Goal: Task Accomplishment & Management: Complete application form

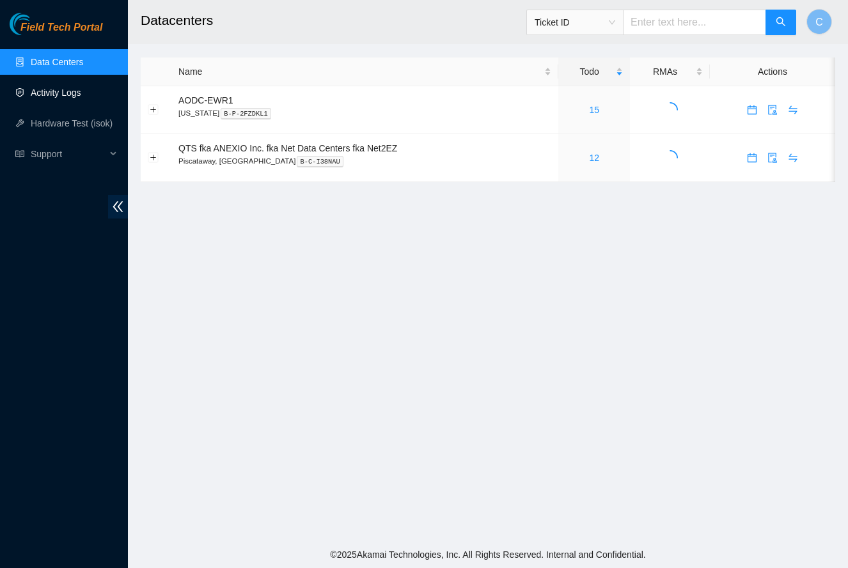
click at [70, 95] on link "Activity Logs" at bounding box center [56, 93] width 51 height 10
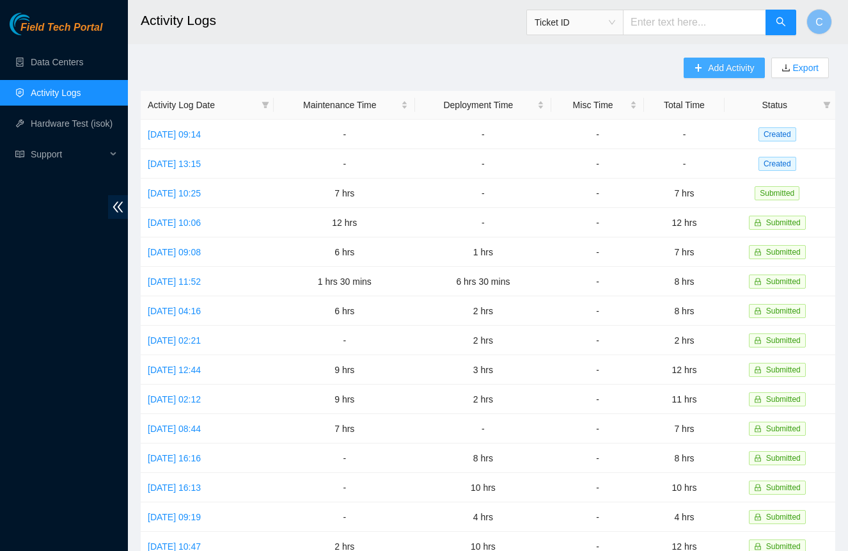
click at [696, 73] on span "plus" at bounding box center [698, 68] width 9 height 10
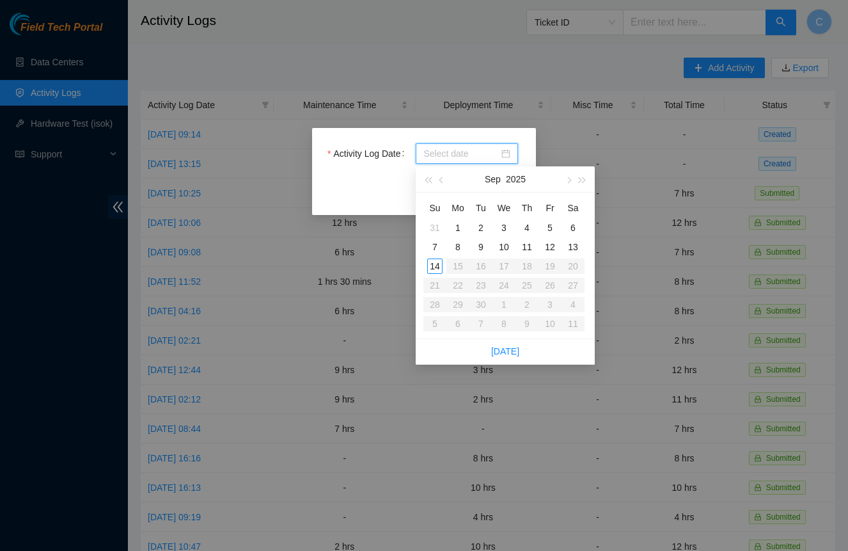
click at [426, 153] on input "Activity Log Date" at bounding box center [460, 153] width 75 height 14
type input "[DATE]"
click at [506, 247] on div "10" at bounding box center [503, 246] width 15 height 15
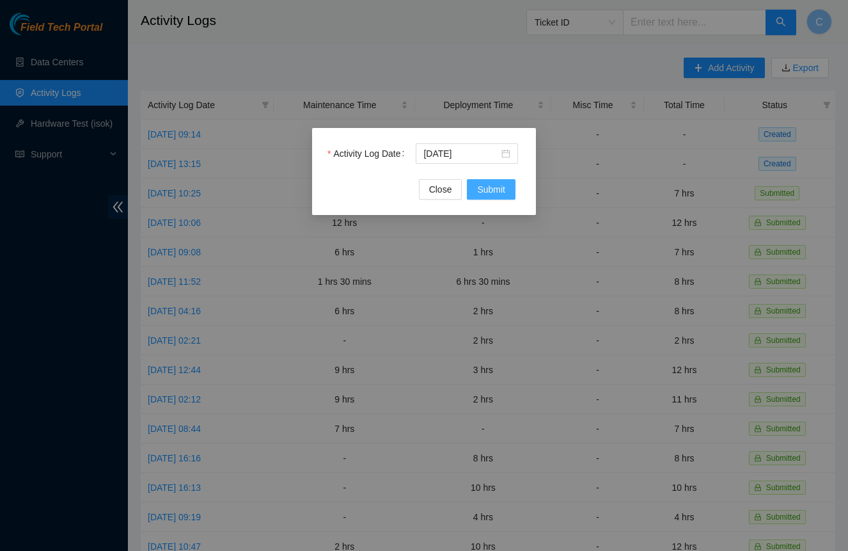
click at [490, 189] on span "Submit" at bounding box center [491, 189] width 28 height 14
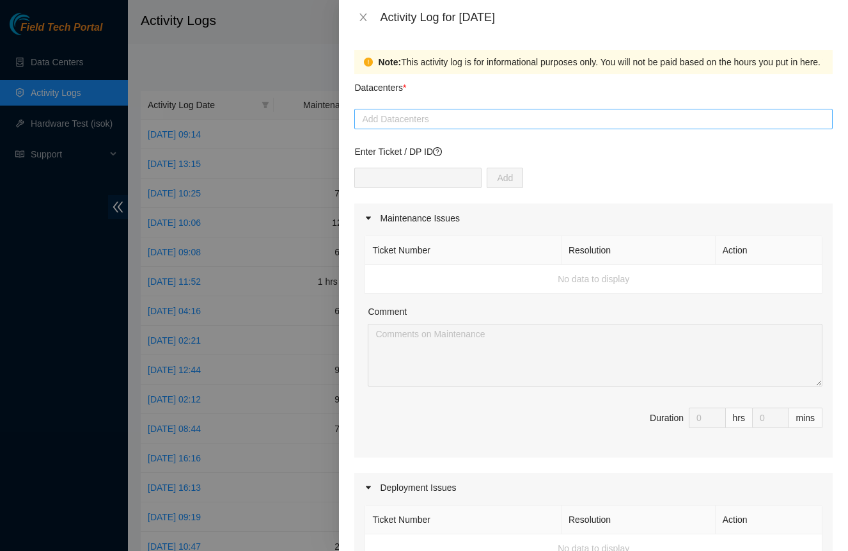
click at [445, 124] on div at bounding box center [593, 118] width 472 height 15
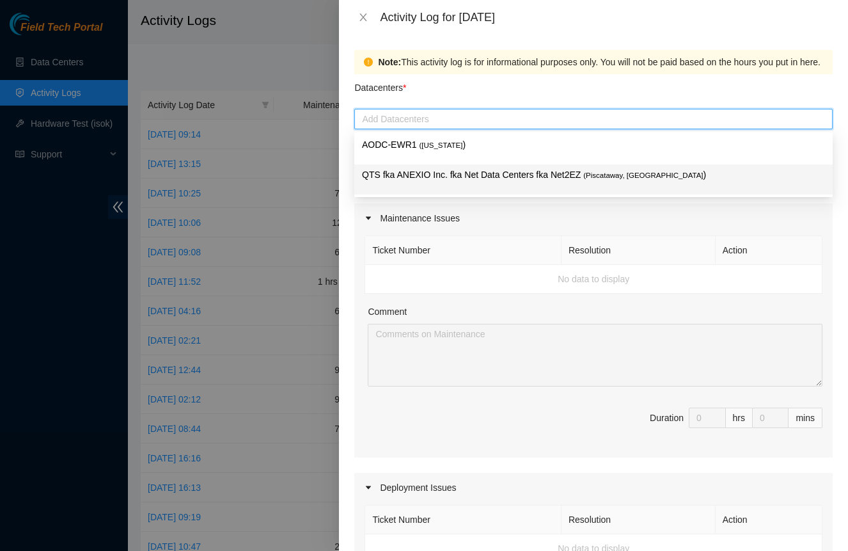
click at [423, 174] on p "QTS fka ANEXIO Inc. fka Net Data Centers fka Net2EZ ( [GEOGRAPHIC_DATA], [GEOGR…" at bounding box center [593, 175] width 463 height 15
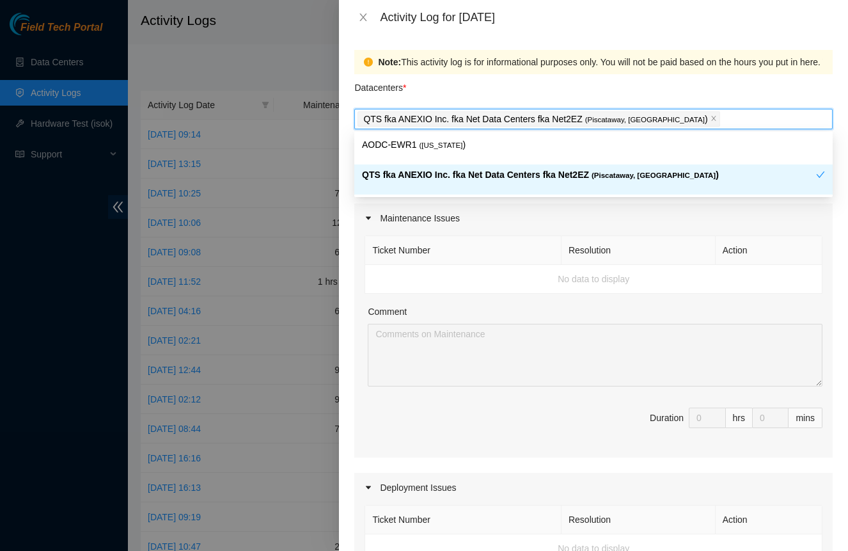
click at [423, 174] on p "QTS fka ANEXIO Inc. fka Net Data Centers fka Net2EZ ( [GEOGRAPHIC_DATA], [GEOGR…" at bounding box center [589, 175] width 454 height 15
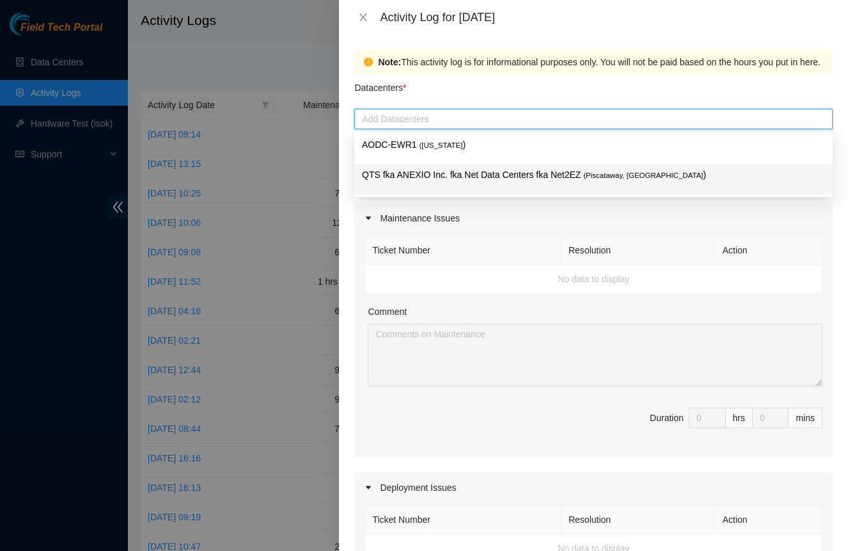
click at [520, 176] on p "QTS fka ANEXIO Inc. fka Net Data Centers fka Net2EZ ( [GEOGRAPHIC_DATA], [GEOGR…" at bounding box center [593, 175] width 463 height 15
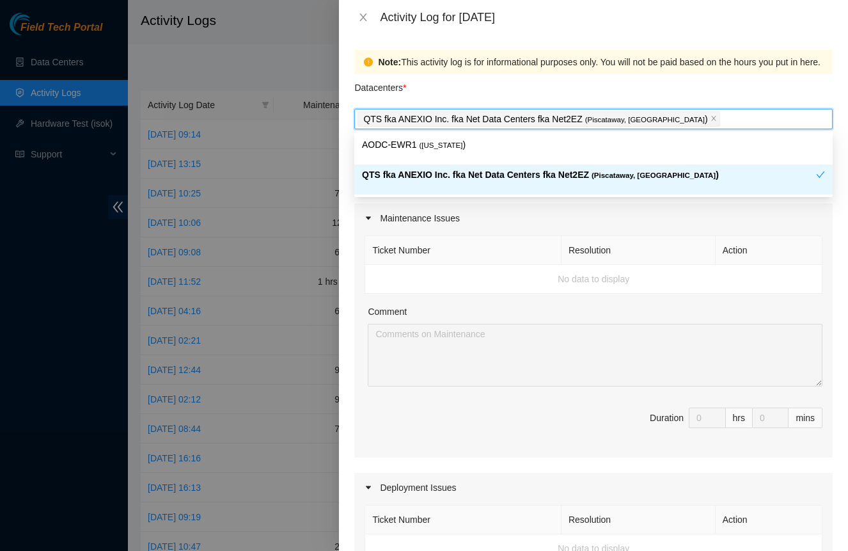
click at [521, 319] on div "Comment" at bounding box center [595, 313] width 455 height 19
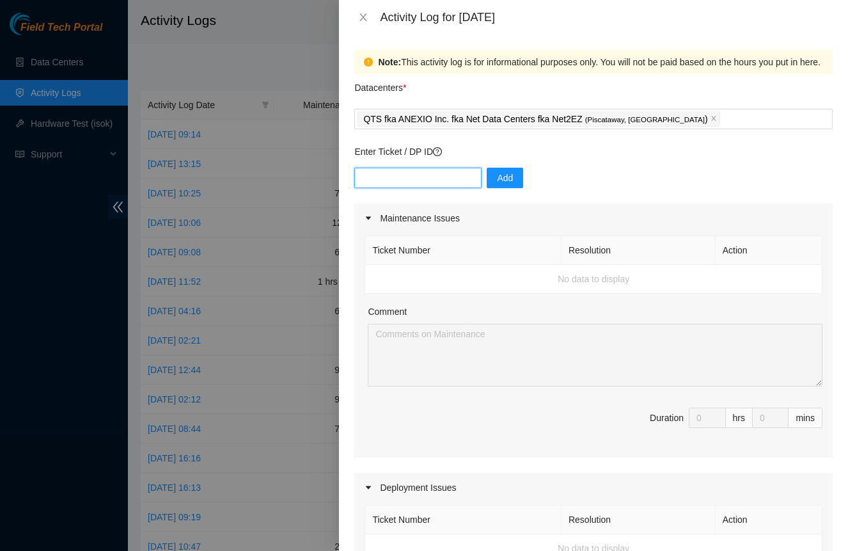
click at [459, 177] on input "text" at bounding box center [417, 178] width 127 height 20
paste input "DP77470"
type input "DP77470"
click at [503, 173] on span "Add" at bounding box center [505, 178] width 16 height 14
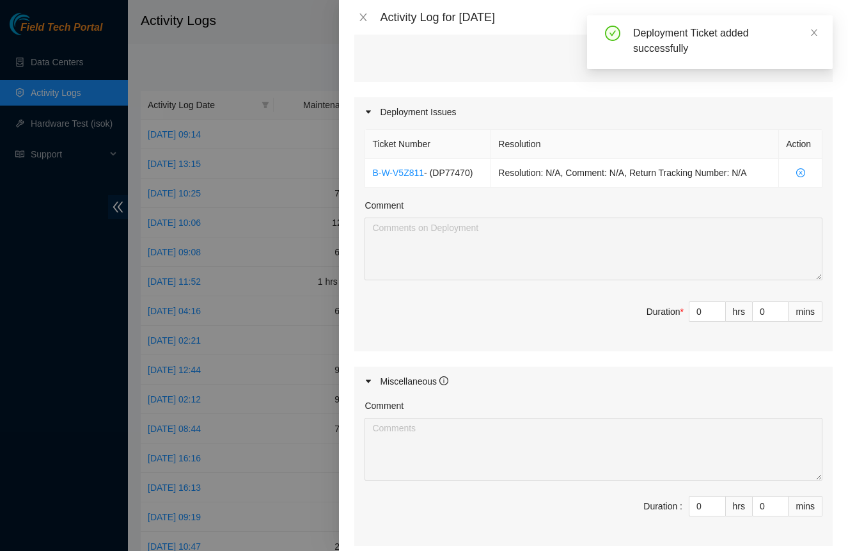
scroll to position [373, 0]
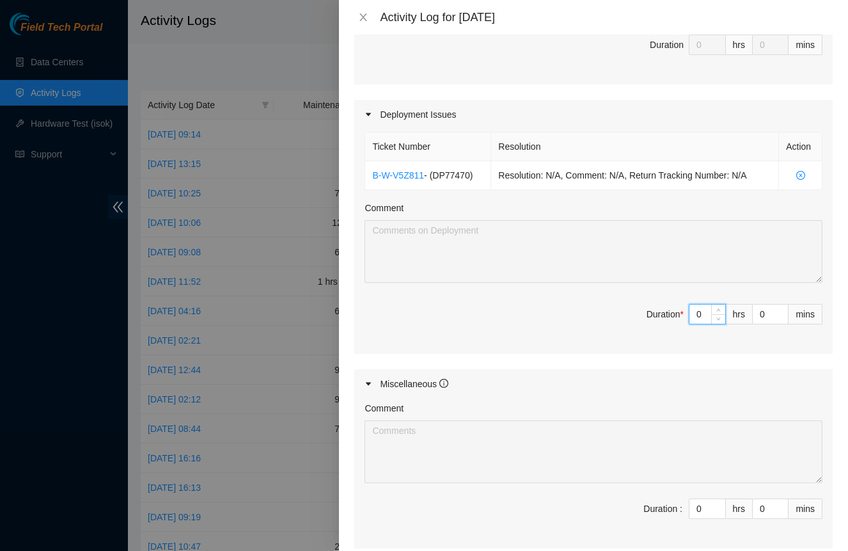
click at [701, 316] on input "0" at bounding box center [707, 313] width 36 height 19
type input "1"
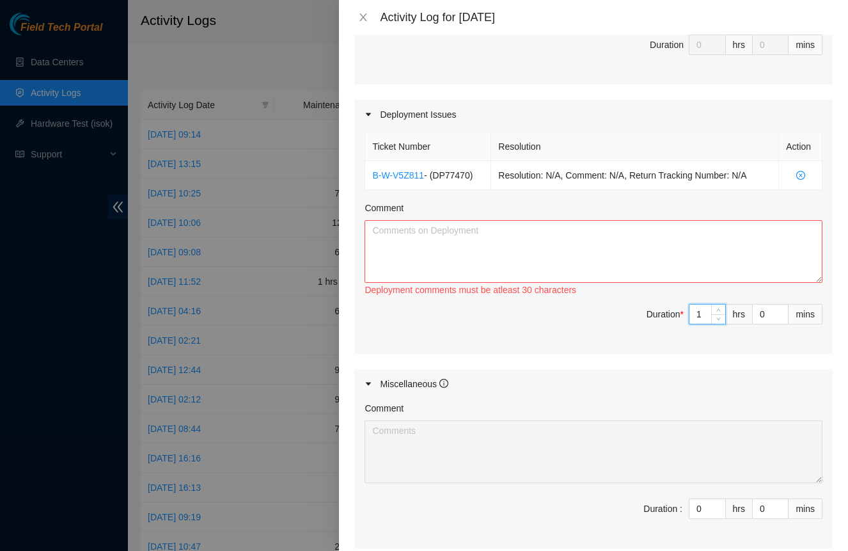
type input "12"
click at [640, 265] on textarea "Comment" at bounding box center [593, 251] width 458 height 63
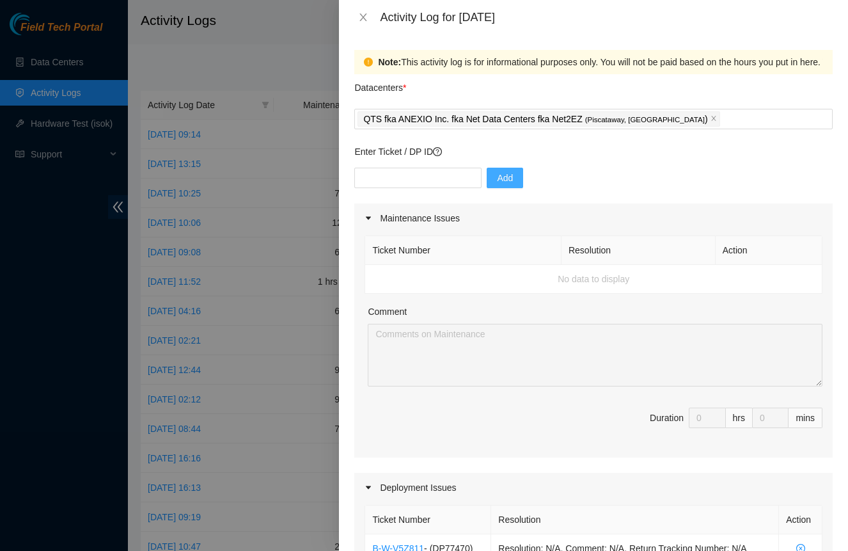
scroll to position [0, 0]
type textarea "Finished labeling fibers for both racks. Ran homeruns for both racks and termin…"
click at [451, 198] on div "Add" at bounding box center [593, 186] width 478 height 36
click at [451, 172] on input "text" at bounding box center [417, 178] width 127 height 20
paste input "DP82616"
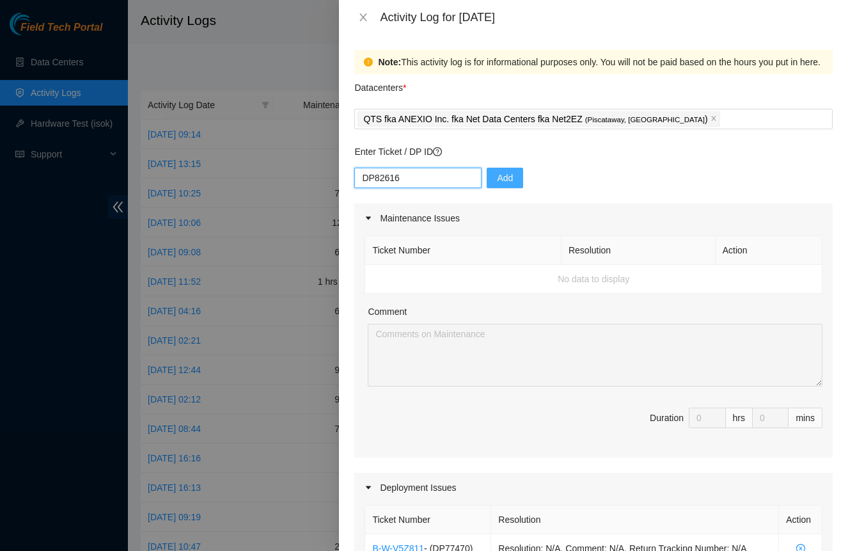
type input "DP82616"
click at [516, 179] on button "Add" at bounding box center [505, 178] width 36 height 20
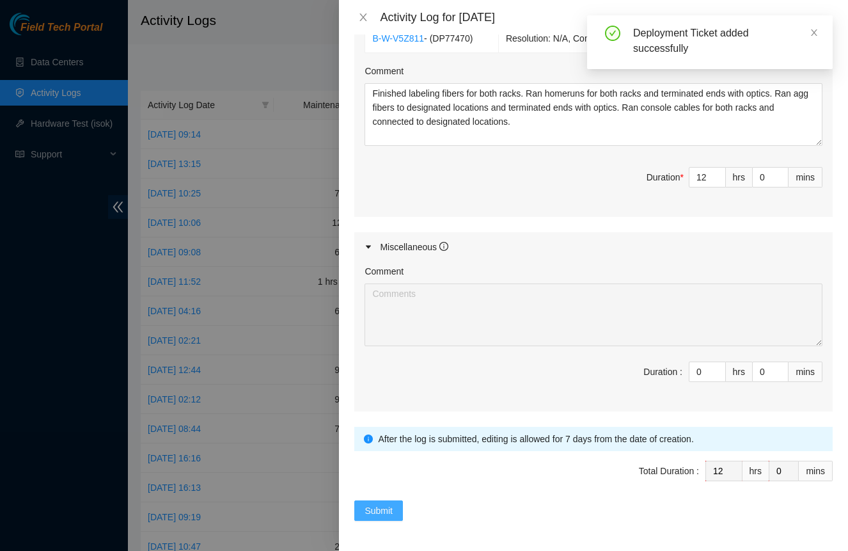
scroll to position [538, 0]
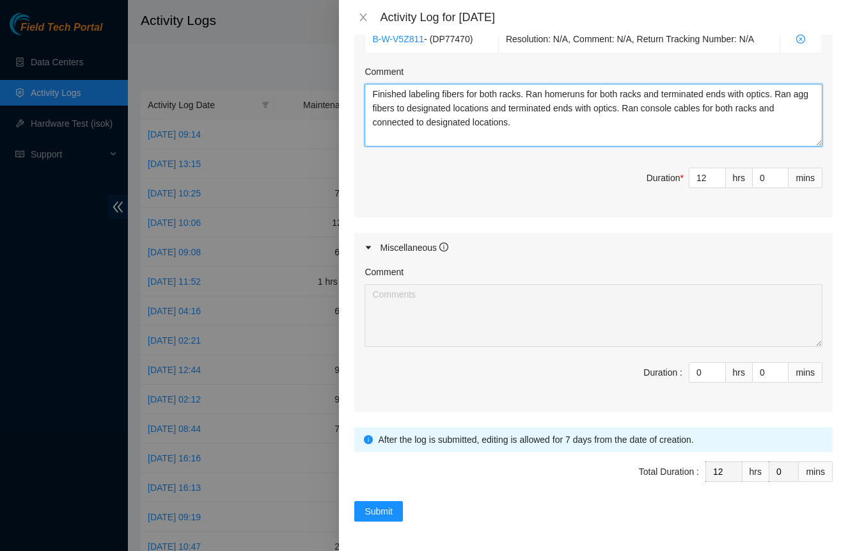
click at [565, 134] on textarea "Finished labeling fibers for both racks. Ran homeruns for both racks and termin…" at bounding box center [593, 115] width 458 height 63
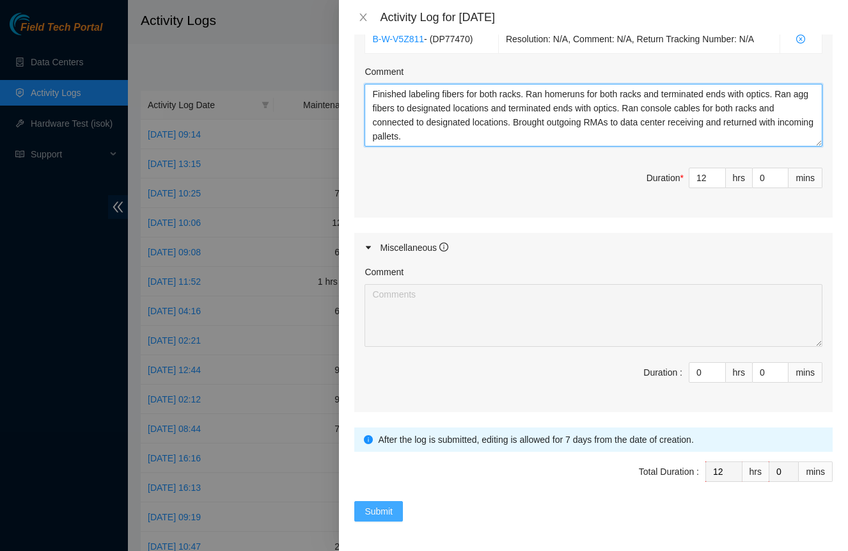
type textarea "Finished labeling fibers for both racks. Ran homeruns for both racks and termin…"
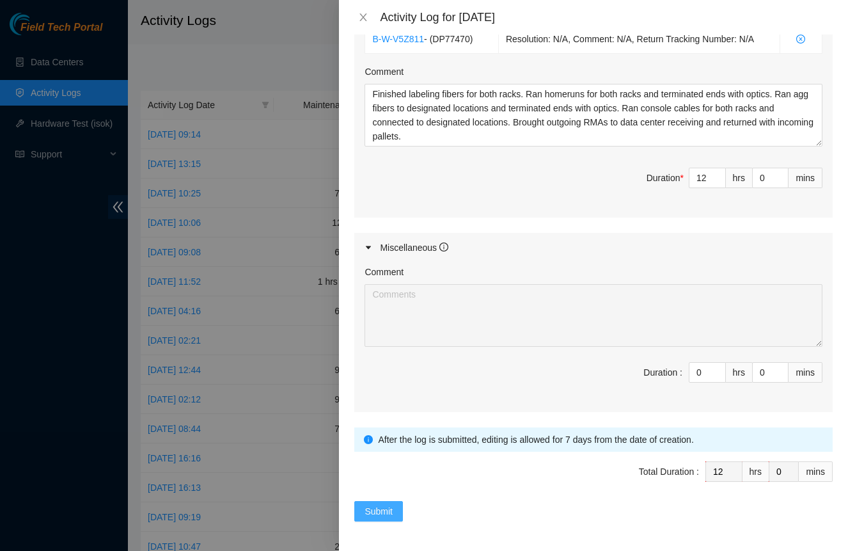
click at [382, 504] on span "Submit" at bounding box center [378, 511] width 28 height 14
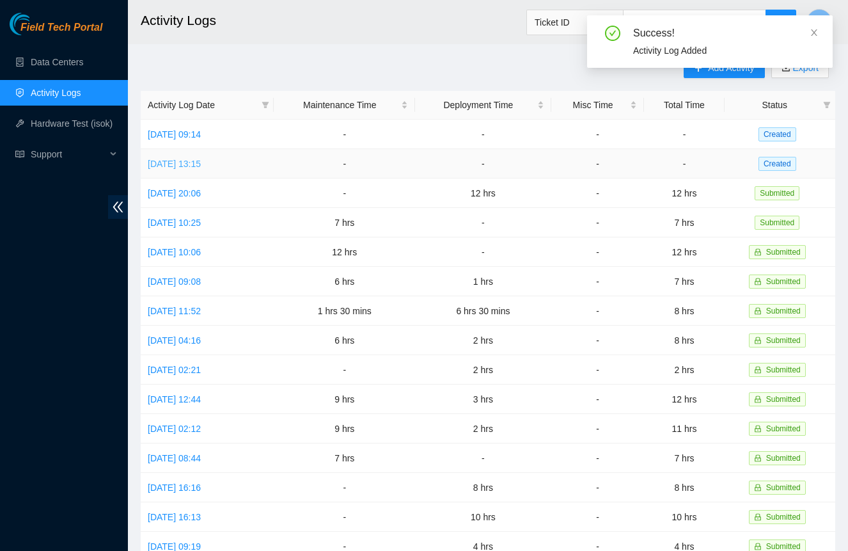
click at [201, 162] on link "[DATE] 13:15" at bounding box center [174, 164] width 53 height 10
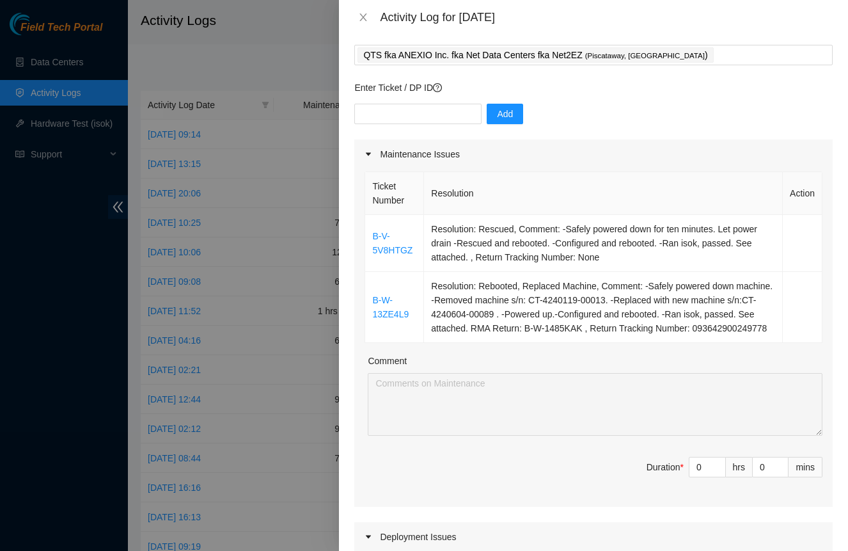
scroll to position [67, 0]
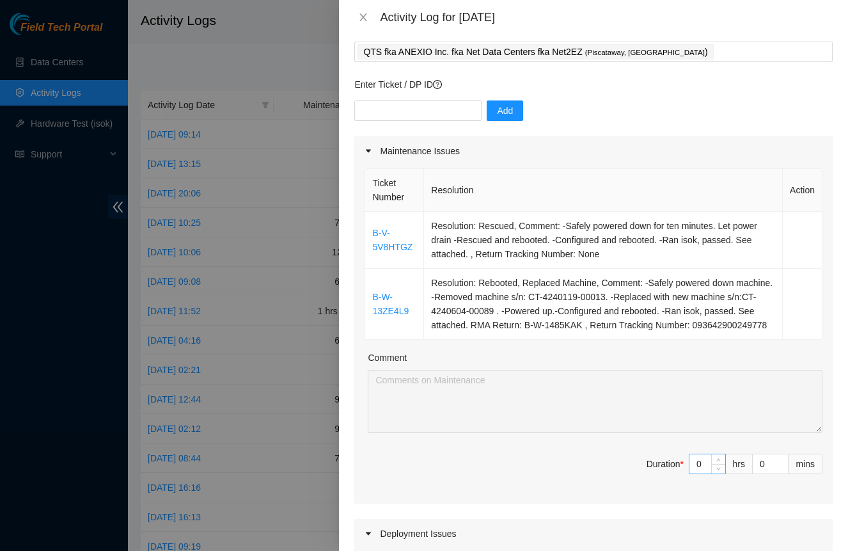
click at [703, 473] on input "0" at bounding box center [707, 463] width 36 height 19
type input "7"
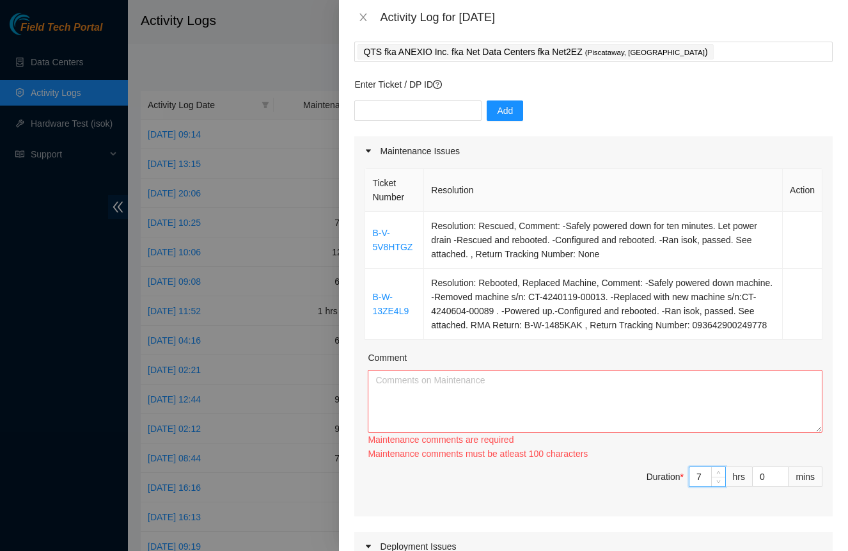
type input "7"
click at [469, 408] on textarea "Comment" at bounding box center [595, 401] width 455 height 63
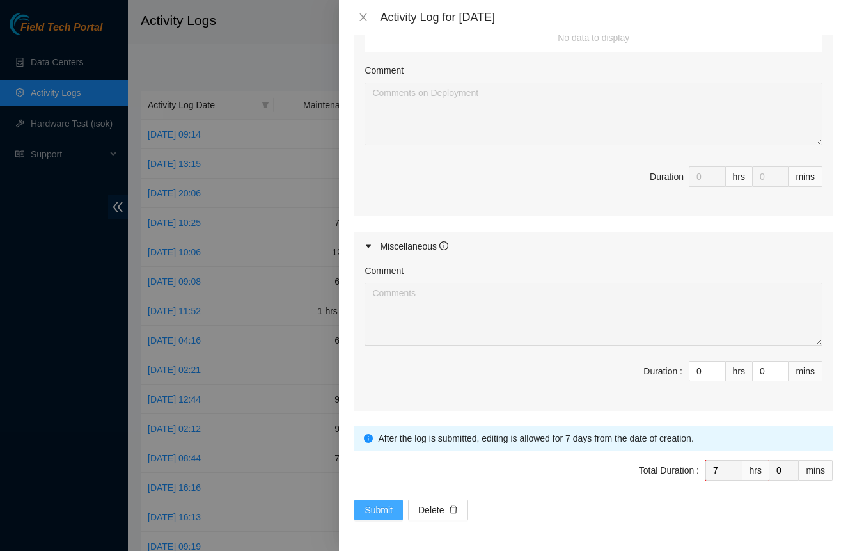
scroll to position [636, 0]
type textarea "Brought outgoing RMAs to data center receiving and returned with incoming shipm…"
click at [377, 506] on span "Submit" at bounding box center [378, 510] width 28 height 14
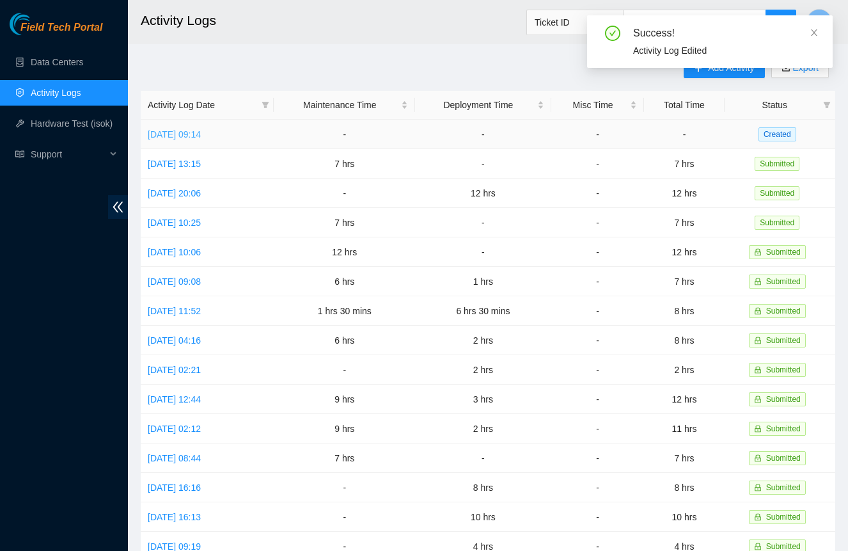
click at [178, 136] on link "[DATE] 09:14" at bounding box center [174, 134] width 53 height 10
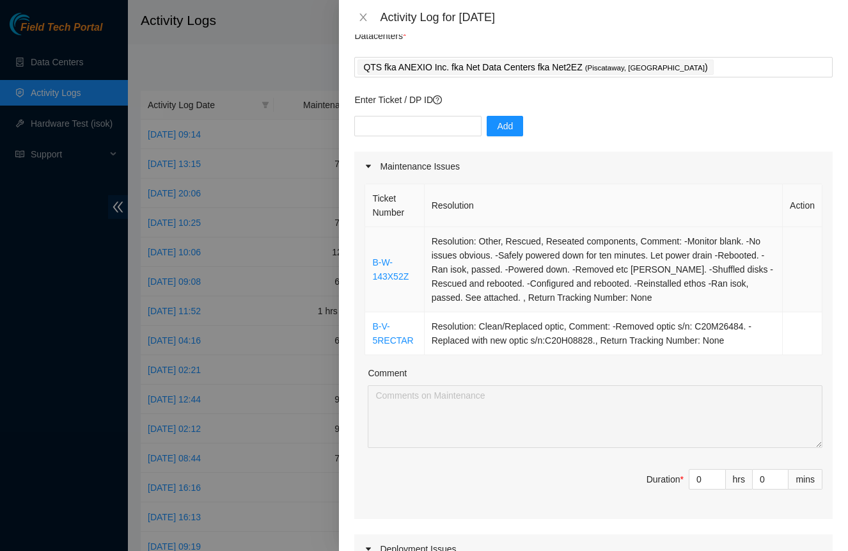
scroll to position [52, 0]
click at [703, 478] on input "0" at bounding box center [707, 478] width 36 height 19
type input "8"
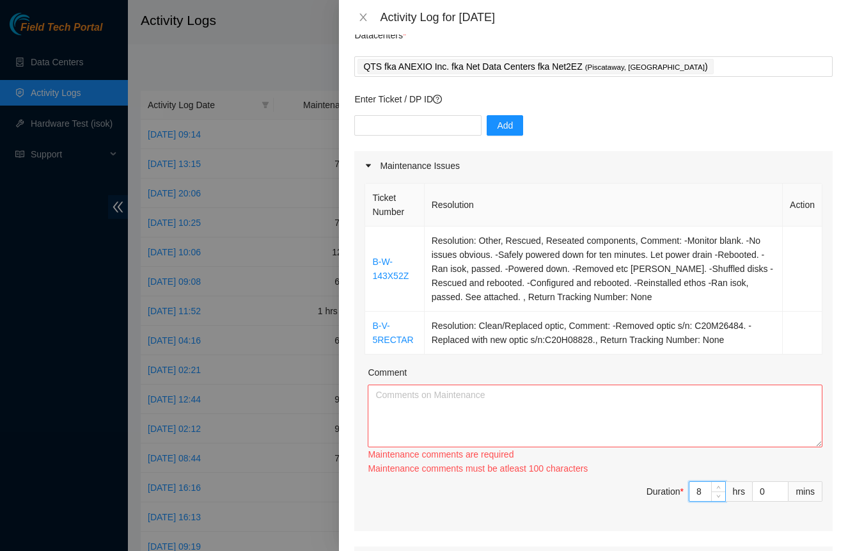
type input "8"
click at [576, 410] on textarea "Comment" at bounding box center [595, 415] width 455 height 63
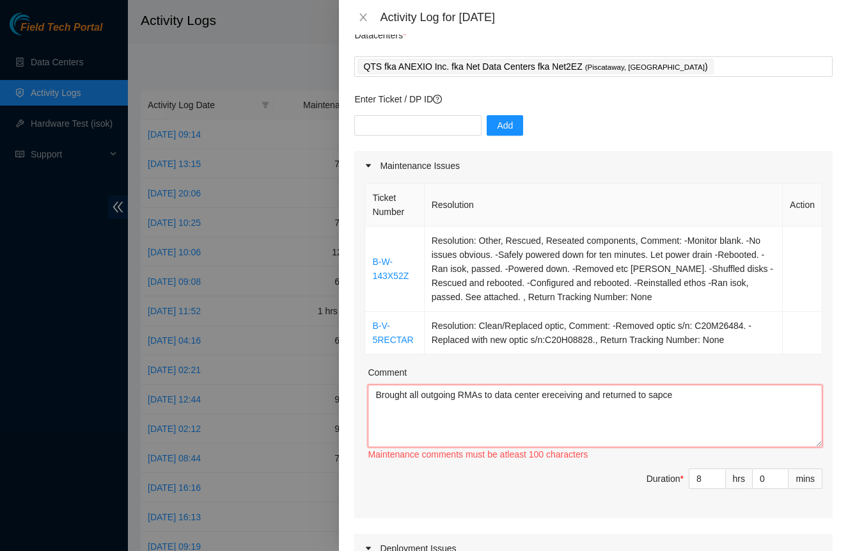
click at [561, 391] on textarea "Brought all outgoing RMAs to data center ereceiving and returned to sapce" at bounding box center [595, 415] width 455 height 63
click at [662, 395] on textarea "Brought all outgoing RMAs to data center receiving and returned to sapce" at bounding box center [595, 415] width 455 height 63
click at [694, 396] on textarea "Brought all outgoing RMAs to data center receiving and returned to space" at bounding box center [595, 415] width 455 height 63
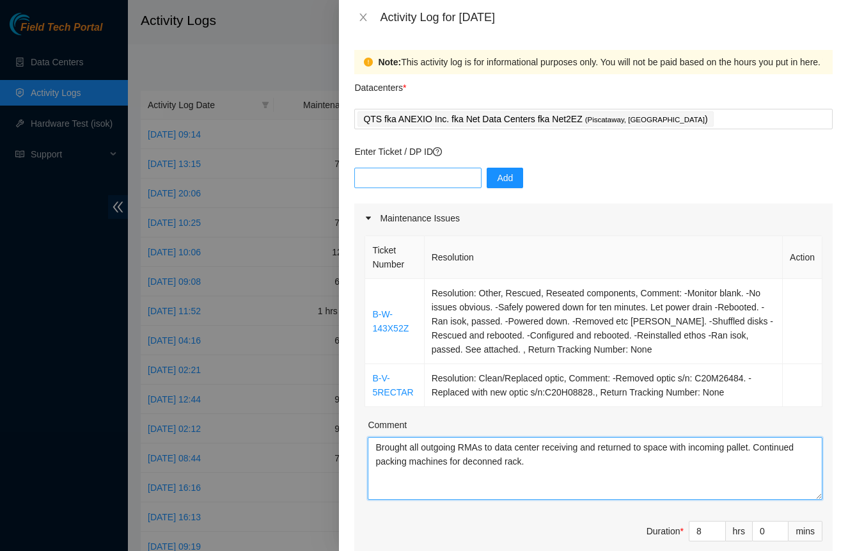
scroll to position [0, 0]
type textarea "Brought all outgoing RMAs to data center receiving and returned to space with i…"
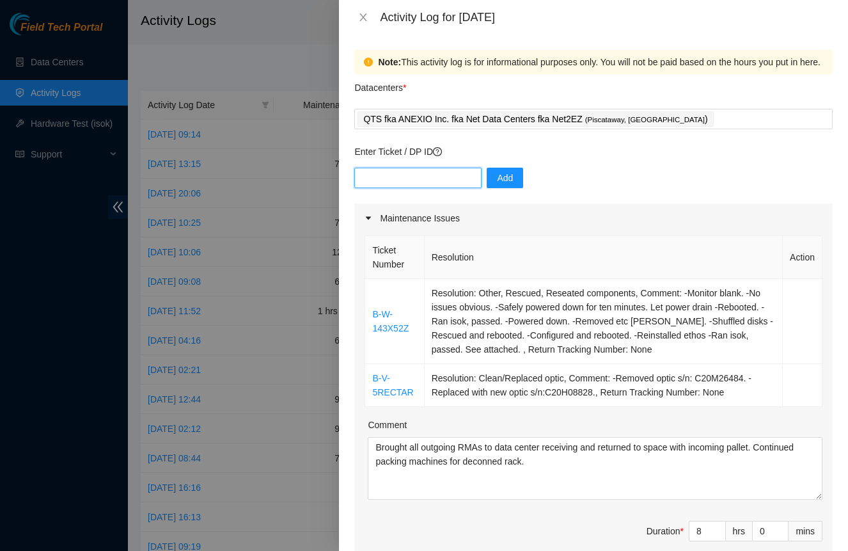
click at [448, 182] on input "text" at bounding box center [417, 178] width 127 height 20
paste input "DP82616"
type input "DP82616"
click at [510, 171] on span "Add" at bounding box center [505, 178] width 16 height 14
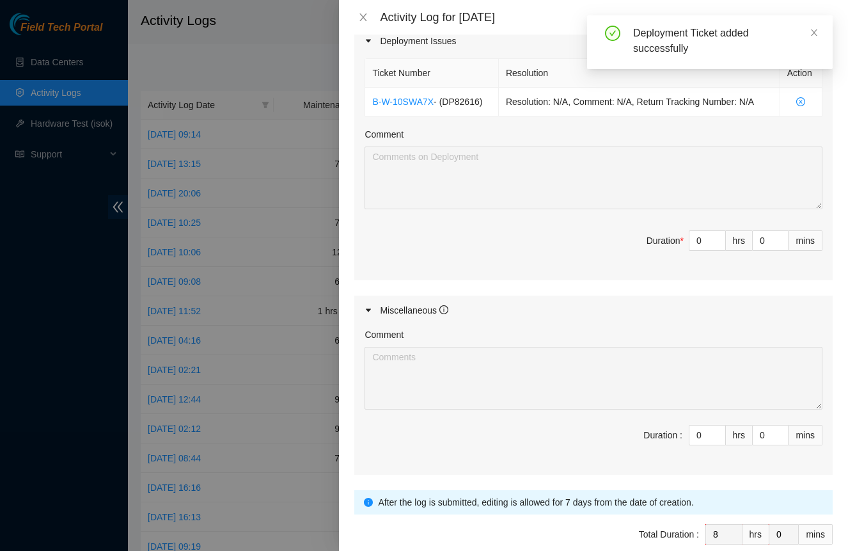
scroll to position [563, 0]
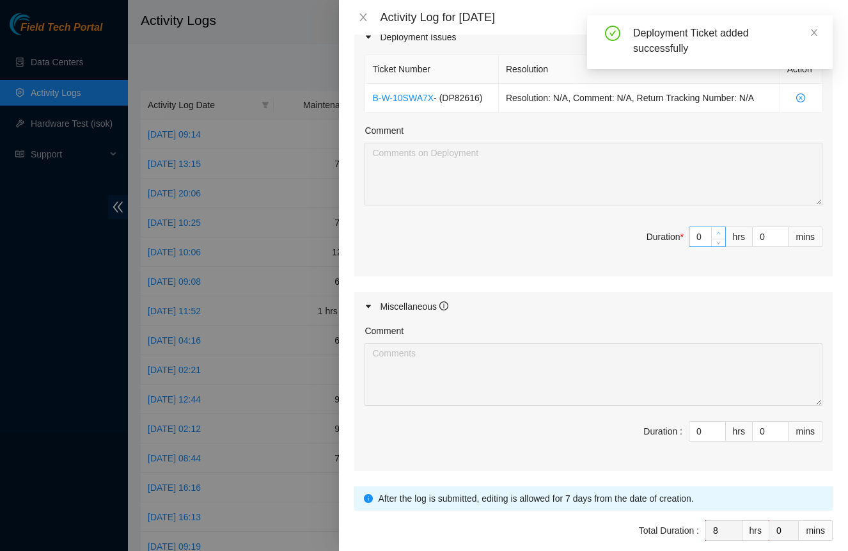
type input "1"
type input "9"
click at [711, 233] on span "Increase Value" at bounding box center [718, 233] width 14 height 12
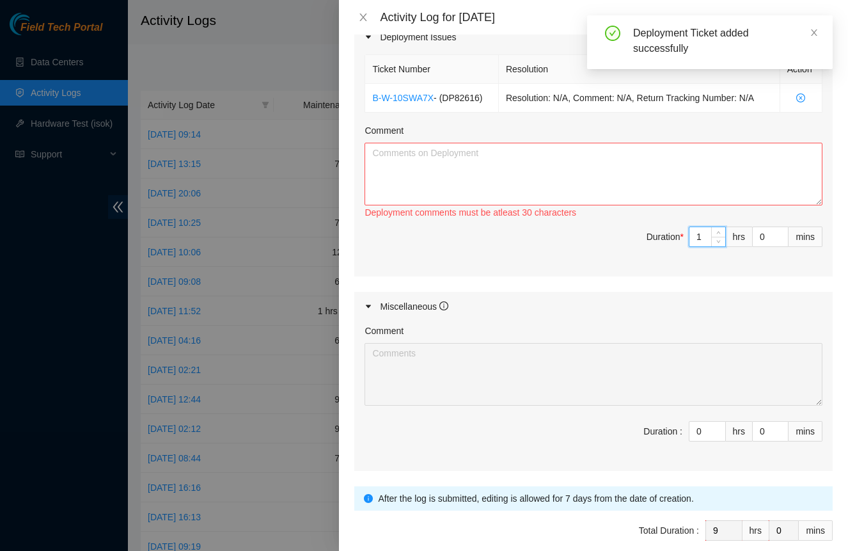
click at [708, 233] on input "1" at bounding box center [707, 236] width 36 height 19
click at [696, 235] on input "1" at bounding box center [707, 236] width 36 height 19
type input "5"
type input "13"
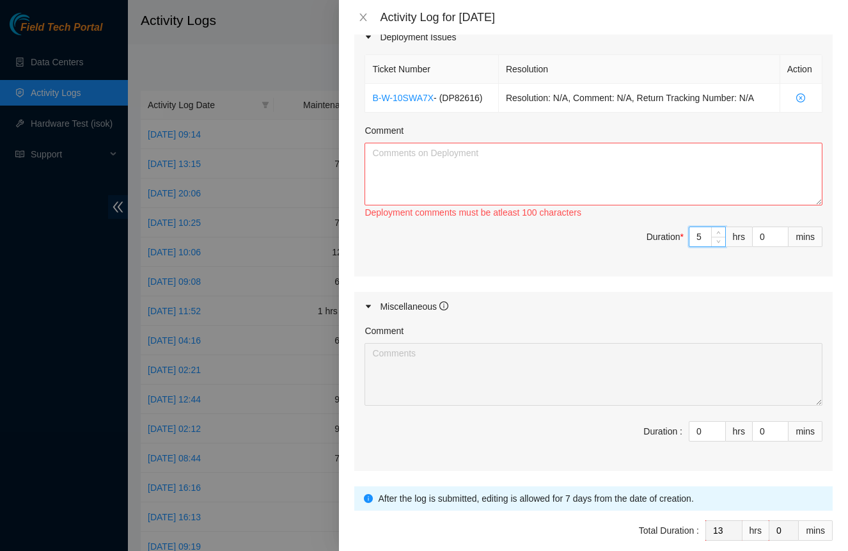
type input "5"
click at [705, 160] on textarea "Comment" at bounding box center [593, 174] width 458 height 63
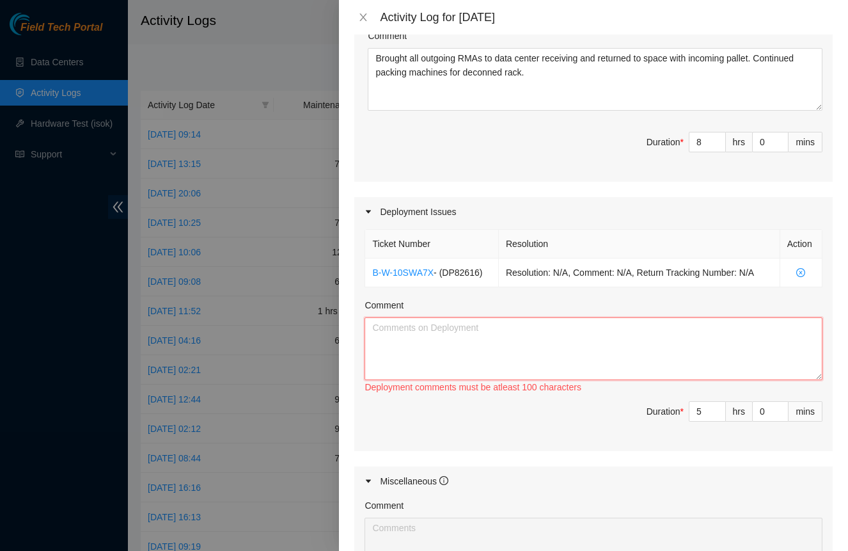
scroll to position [337, 0]
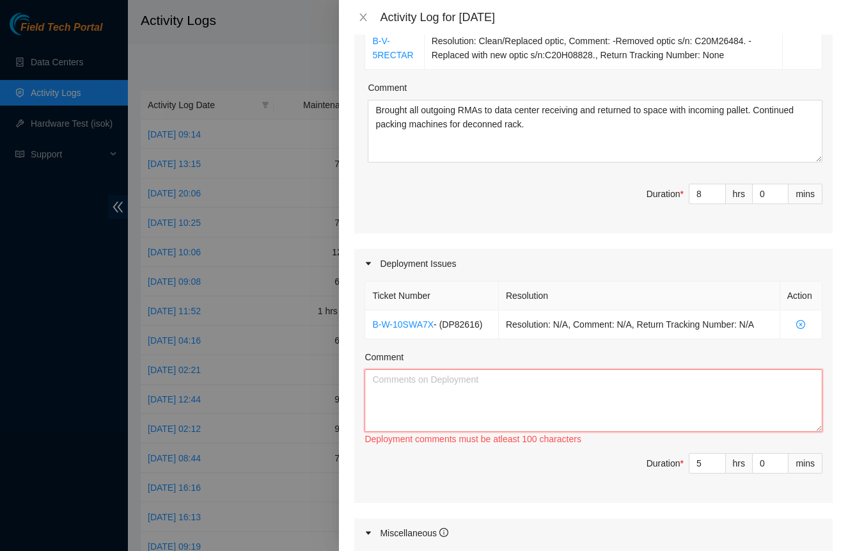
click at [500, 407] on textarea "Comment" at bounding box center [593, 400] width 458 height 63
click at [575, 380] on textarea "Troubleshot router and console switches." at bounding box center [593, 400] width 458 height 63
click at [572, 380] on textarea "Troubleshot router and console switches." at bounding box center [593, 400] width 458 height 63
type textarea "T"
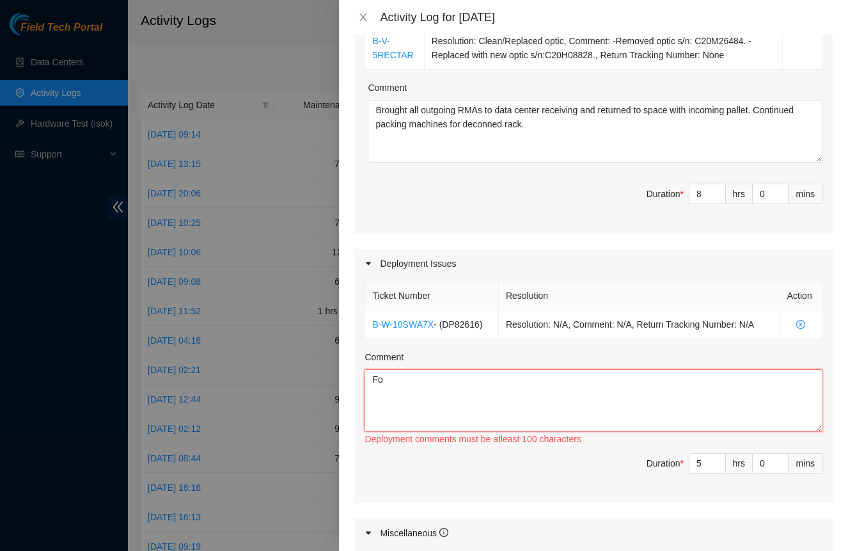
type textarea "F"
click at [551, 382] on textarea "Checked routers OS and troubleshot down console switch" at bounding box center [593, 400] width 458 height 63
click at [648, 383] on textarea "Checked routers OS and troubleshot down eventide console switch" at bounding box center [593, 400] width 458 height 63
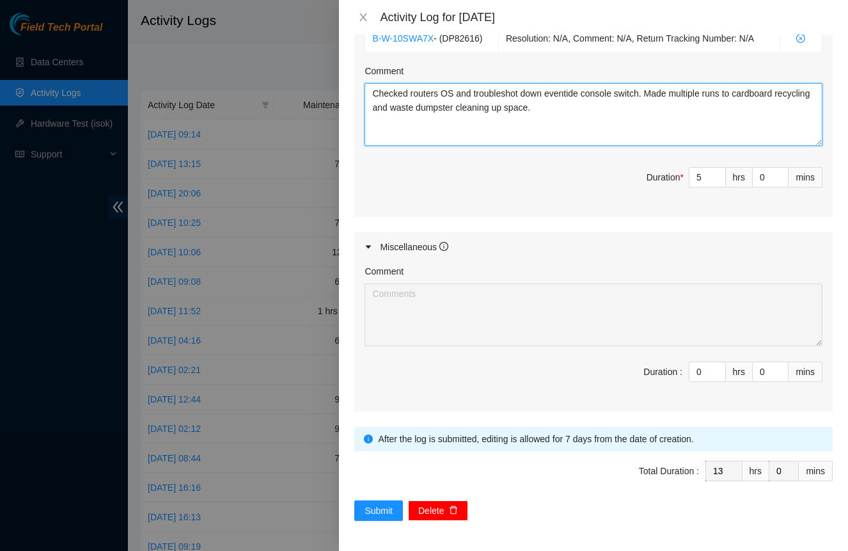
scroll to position [622, 0]
type textarea "Checked routers OS and troubleshot down eventide console switch. Made multiple …"
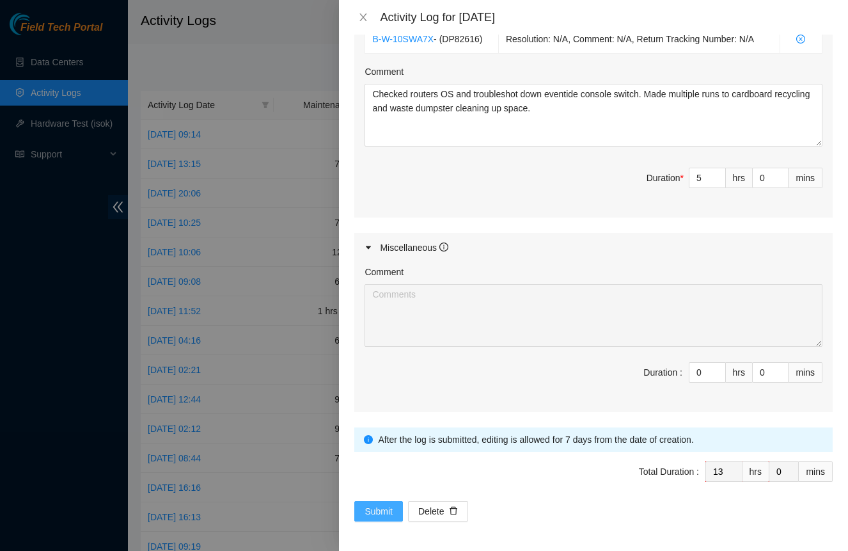
click at [392, 510] on span "Submit" at bounding box center [378, 511] width 28 height 14
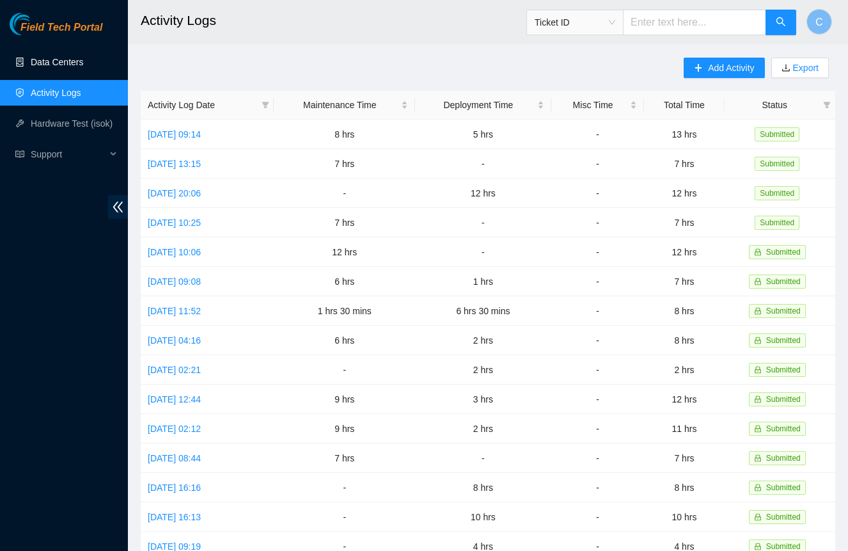
click at [72, 65] on link "Data Centers" at bounding box center [57, 62] width 52 height 10
